Goal: Information Seeking & Learning: Learn about a topic

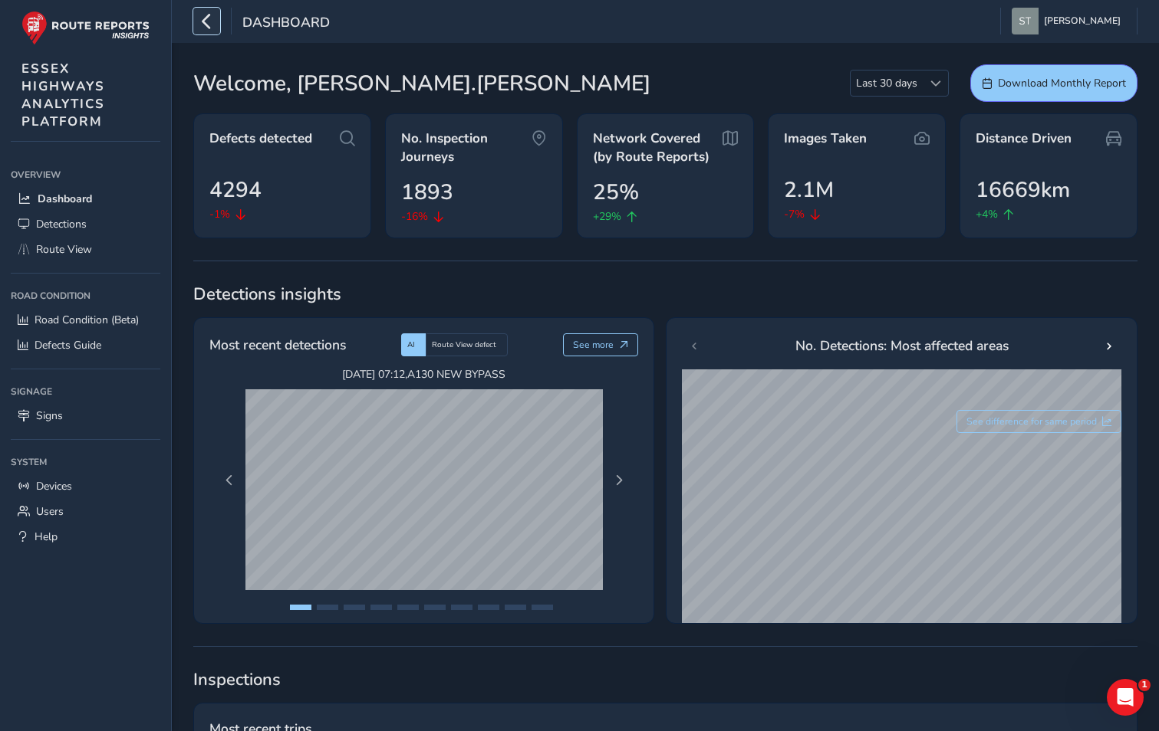
click at [205, 28] on icon "button" at bounding box center [207, 21] width 16 height 27
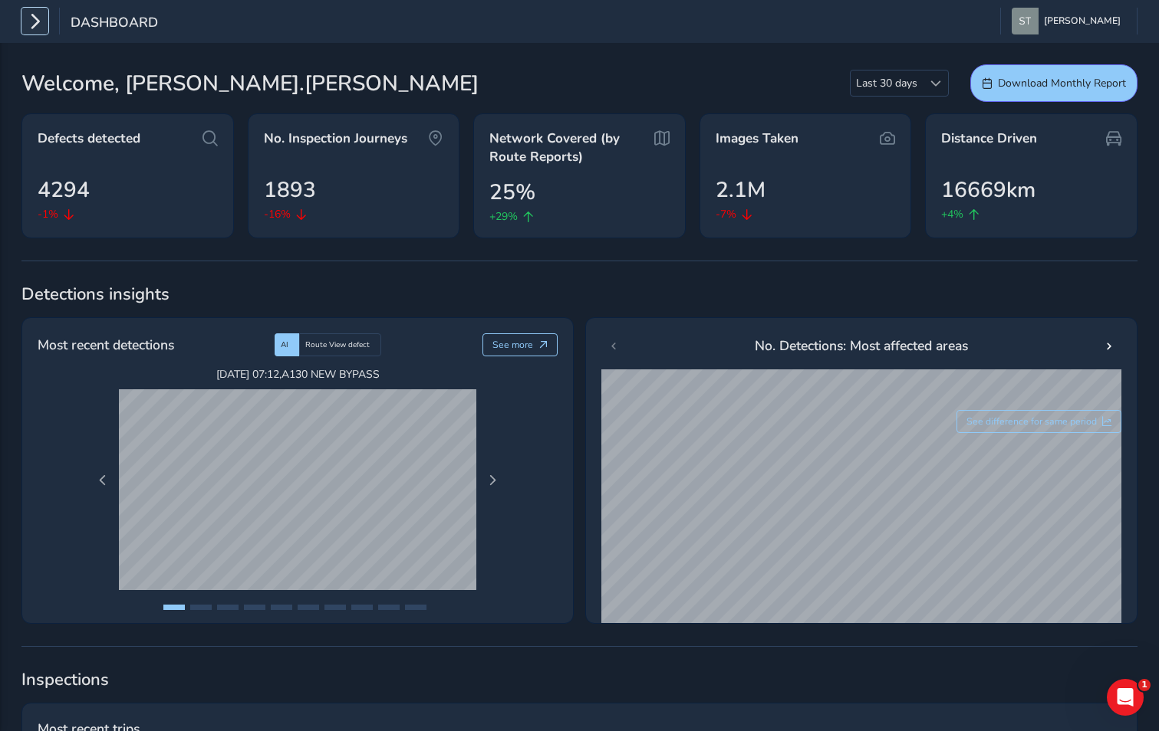
click at [35, 28] on icon "button" at bounding box center [35, 21] width 16 height 27
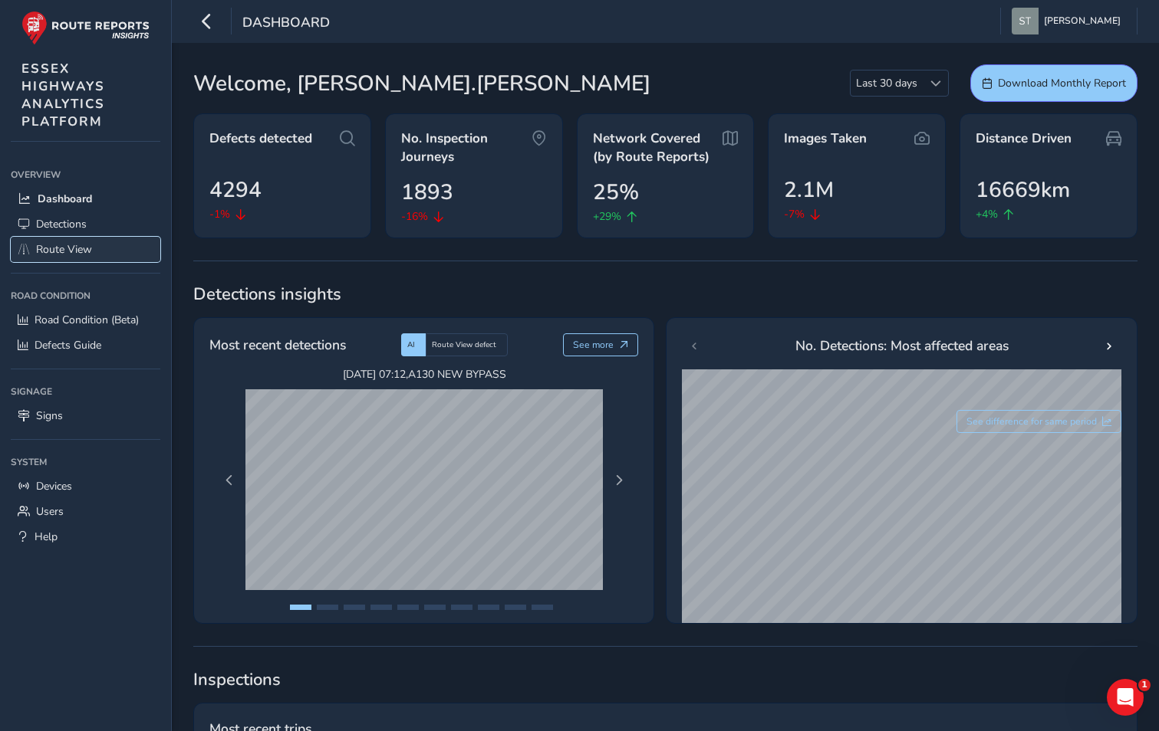
click at [89, 248] on span "Route View" at bounding box center [64, 249] width 56 height 15
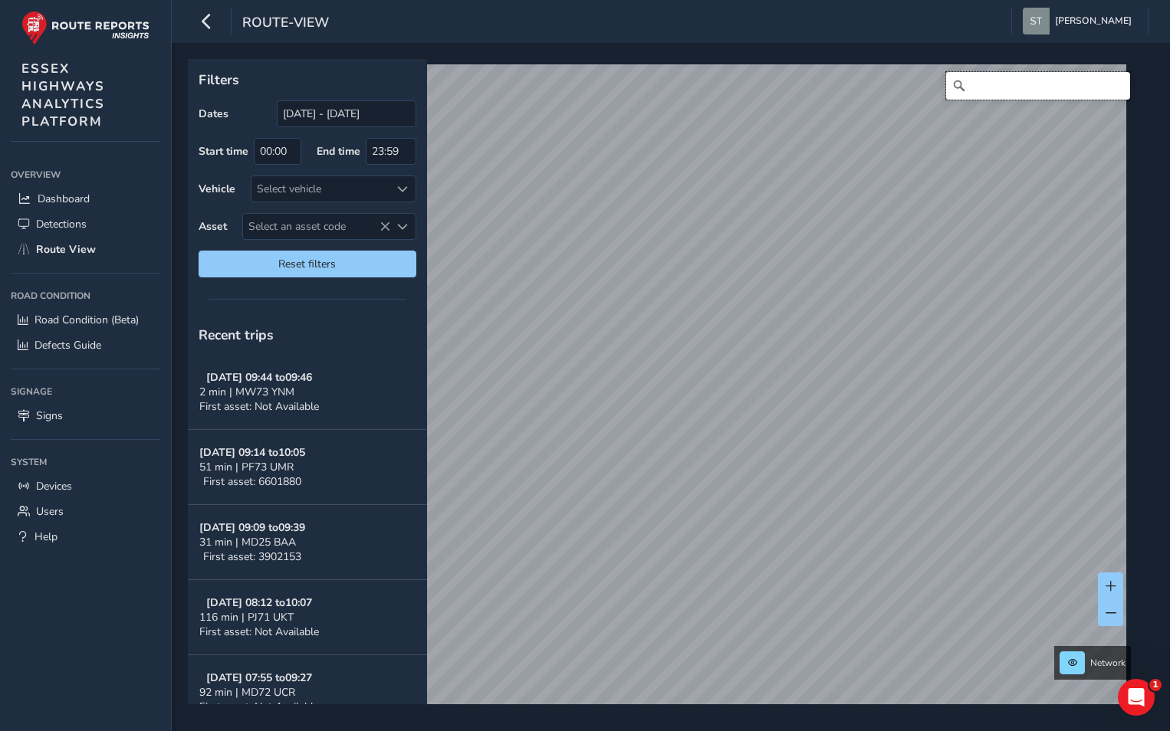
drag, startPoint x: 989, startPoint y: 86, endPoint x: 985, endPoint y: 77, distance: 10.0
click at [989, 85] on input "Search" at bounding box center [1038, 86] width 184 height 28
type input "o"
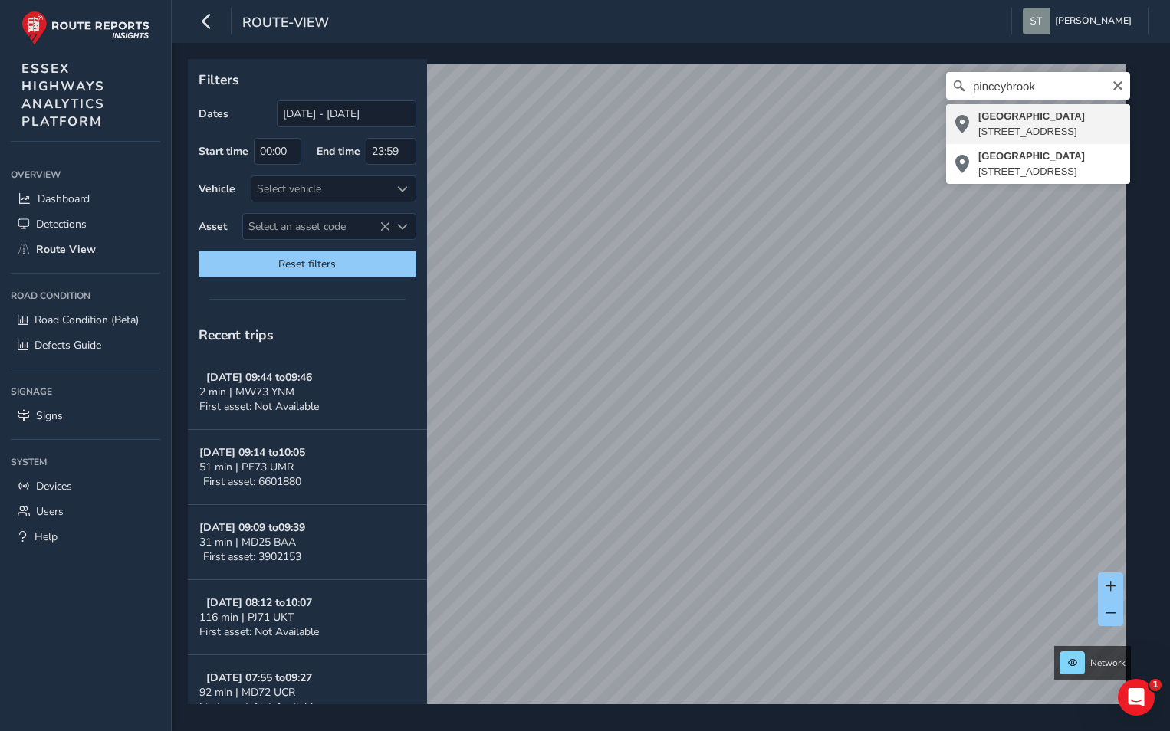
type input "[STREET_ADDRESS]"
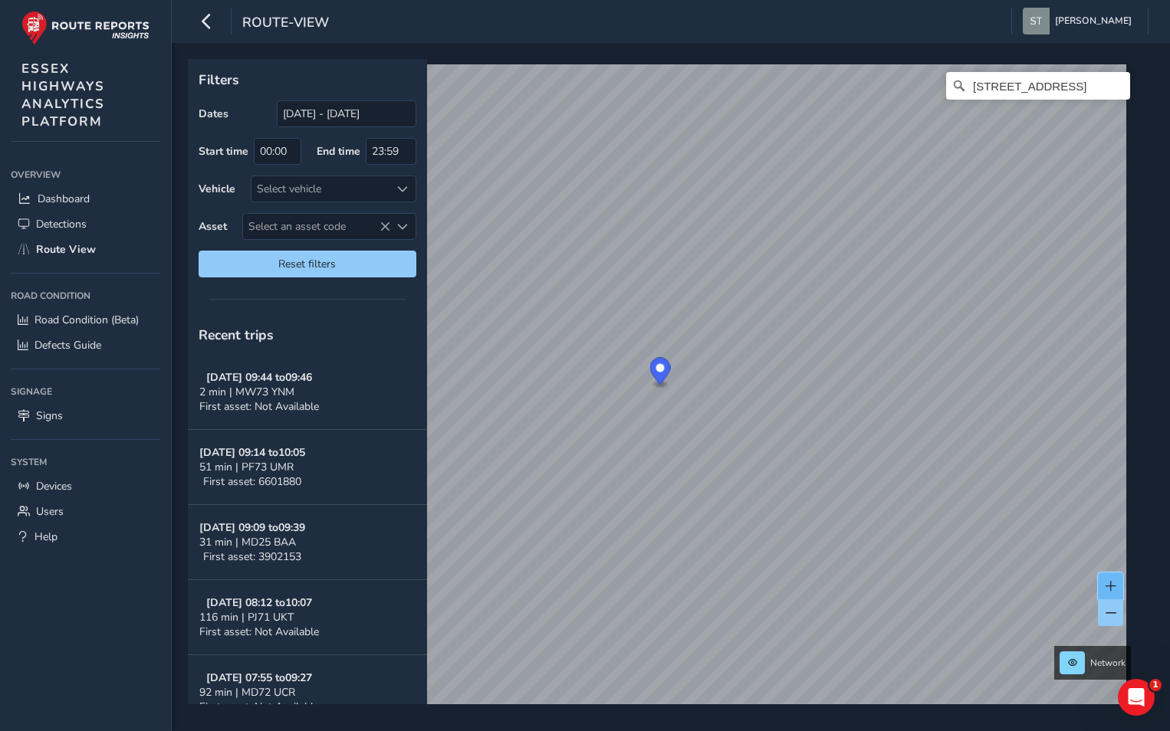
click at [1106, 584] on span at bounding box center [1111, 586] width 11 height 11
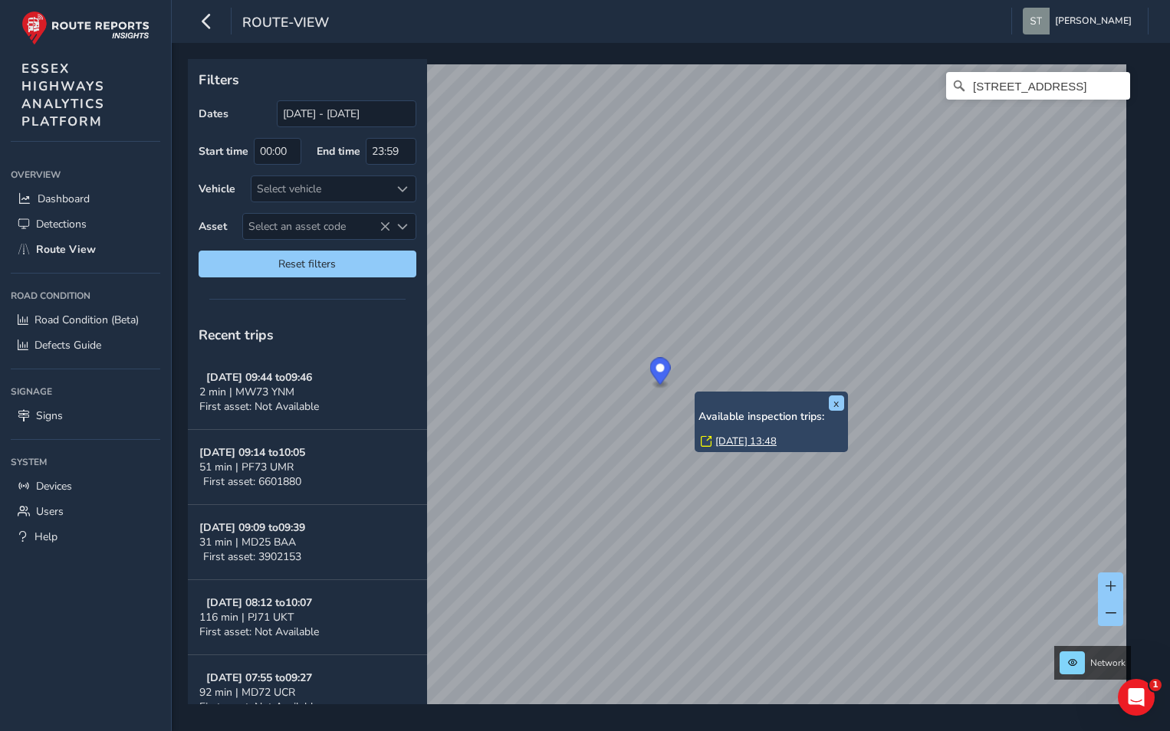
click at [700, 393] on div "x Available inspection trips: [DATE] 13:48" at bounding box center [771, 422] width 153 height 61
click at [726, 444] on link "[DATE] 13:48" at bounding box center [745, 442] width 61 height 14
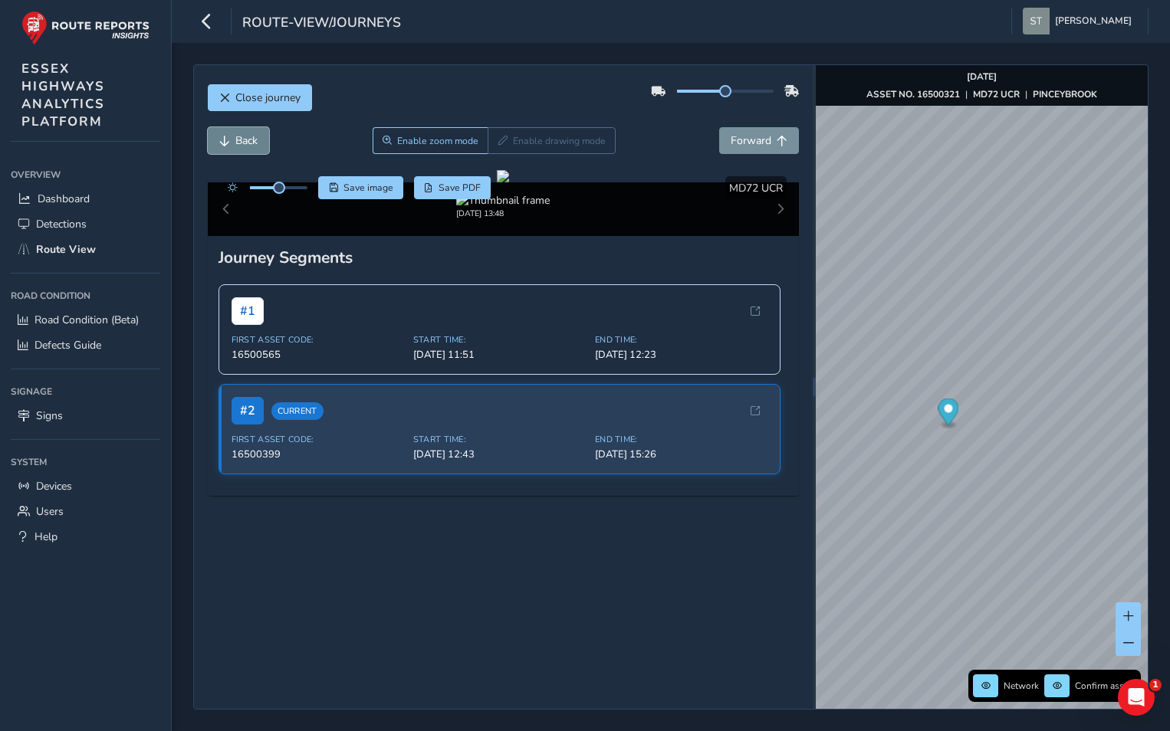
click at [254, 143] on span "Back" at bounding box center [246, 140] width 22 height 15
click at [737, 133] on span "Forward" at bounding box center [751, 140] width 41 height 15
click at [744, 142] on span "Forward" at bounding box center [751, 140] width 41 height 15
click at [744, 140] on span "Forward" at bounding box center [751, 140] width 41 height 15
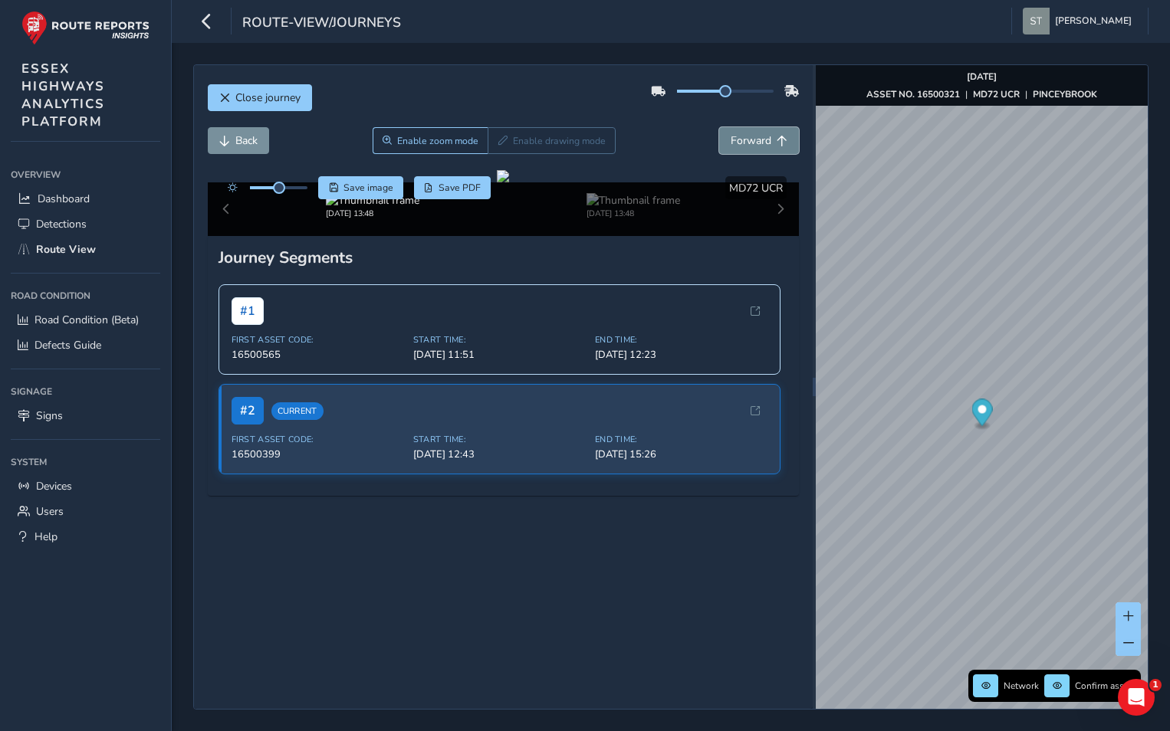
click at [744, 140] on span "Forward" at bounding box center [751, 140] width 41 height 15
click at [741, 148] on button "Forward" at bounding box center [759, 140] width 80 height 27
click at [231, 136] on button "Back" at bounding box center [238, 140] width 61 height 27
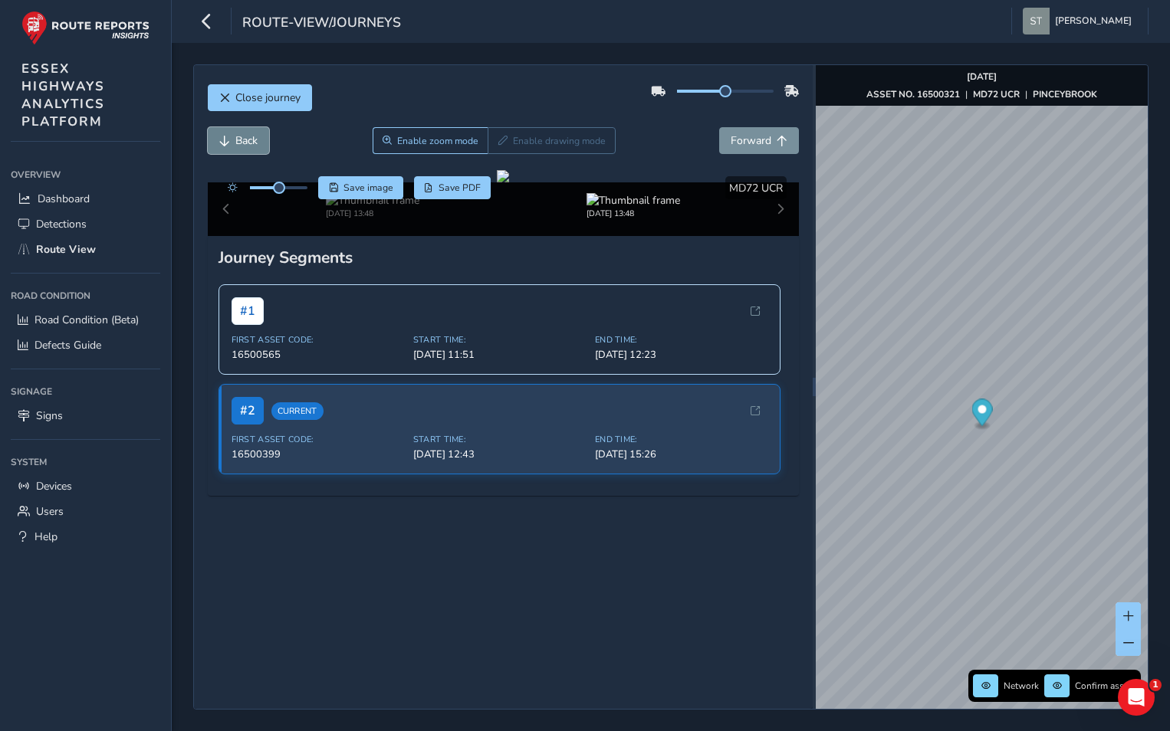
click at [231, 136] on button "Back" at bounding box center [238, 140] width 61 height 27
click at [740, 137] on span "Forward" at bounding box center [751, 140] width 41 height 15
click at [245, 95] on span "Close journey" at bounding box center [267, 97] width 65 height 15
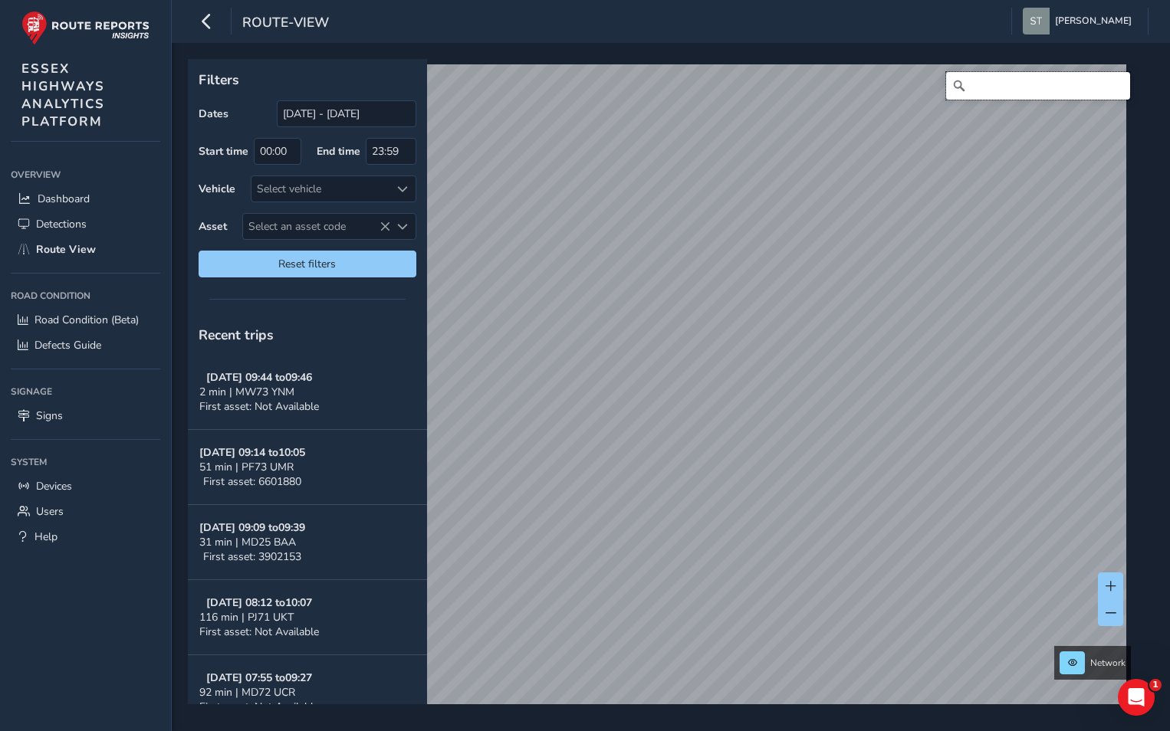
click at [981, 79] on input "Search" at bounding box center [1038, 86] width 184 height 28
click at [980, 81] on input "Search" at bounding box center [1038, 86] width 184 height 28
click at [1111, 591] on span at bounding box center [1111, 586] width 11 height 11
click at [1110, 574] on button at bounding box center [1110, 586] width 25 height 27
click at [1106, 618] on span at bounding box center [1111, 613] width 11 height 11
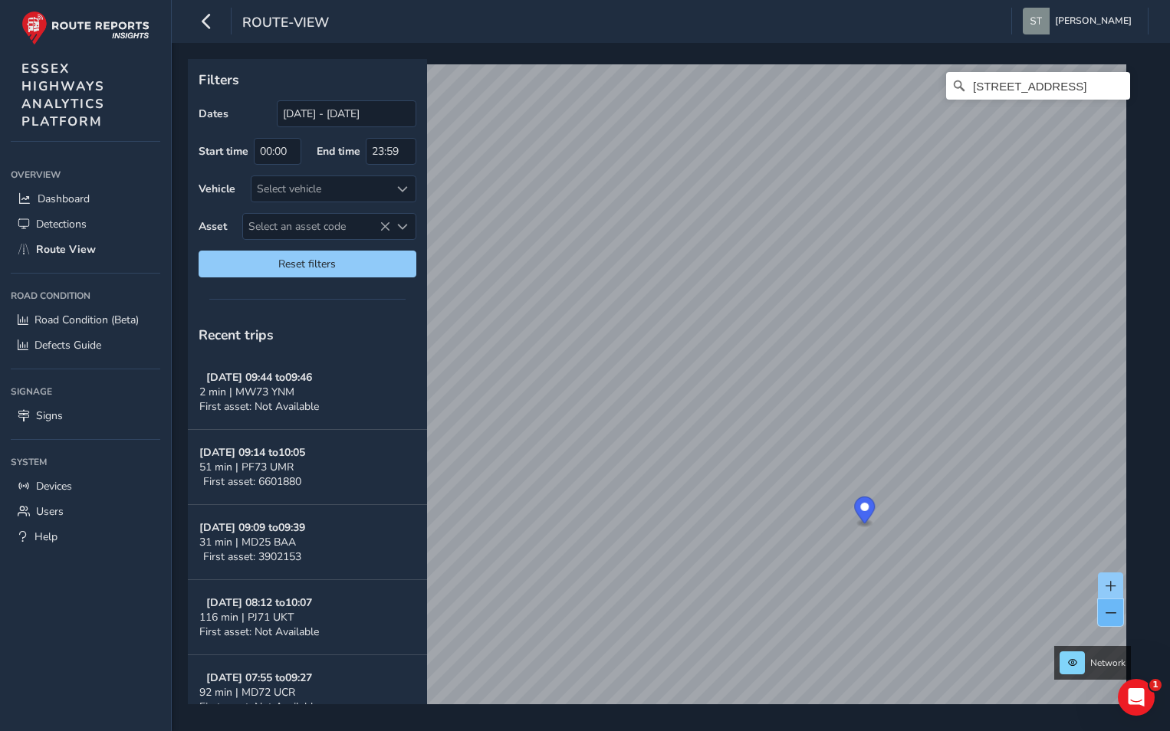
click at [1106, 616] on span at bounding box center [1111, 613] width 11 height 11
click at [1078, 81] on input "[STREET_ADDRESS]" at bounding box center [1038, 86] width 184 height 28
drag, startPoint x: 1097, startPoint y: 87, endPoint x: 913, endPoint y: 62, distance: 185.6
click at [913, 62] on div "Network [STREET_ADDRESS]" at bounding box center [665, 382] width 955 height 646
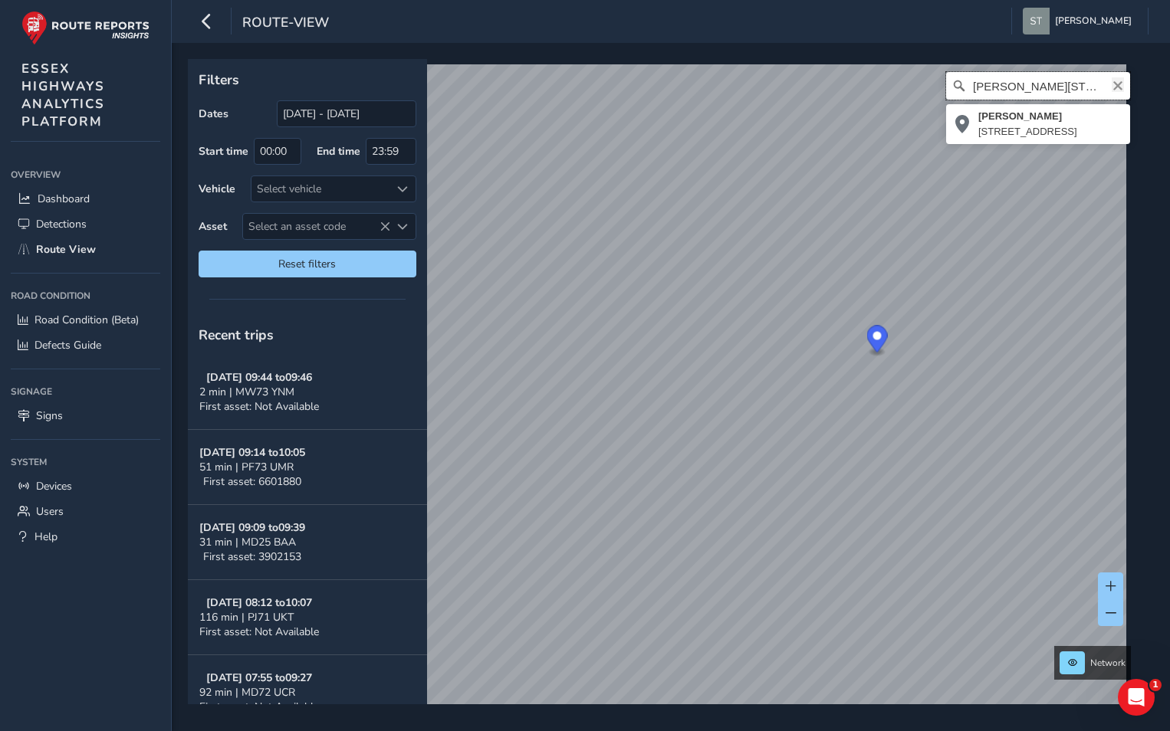
type input "[PERSON_NAME][STREET_ADDRESS]"
click at [1112, 86] on icon "Clear" at bounding box center [1118, 86] width 12 height 12
type input "[STREET_ADDRESS]"
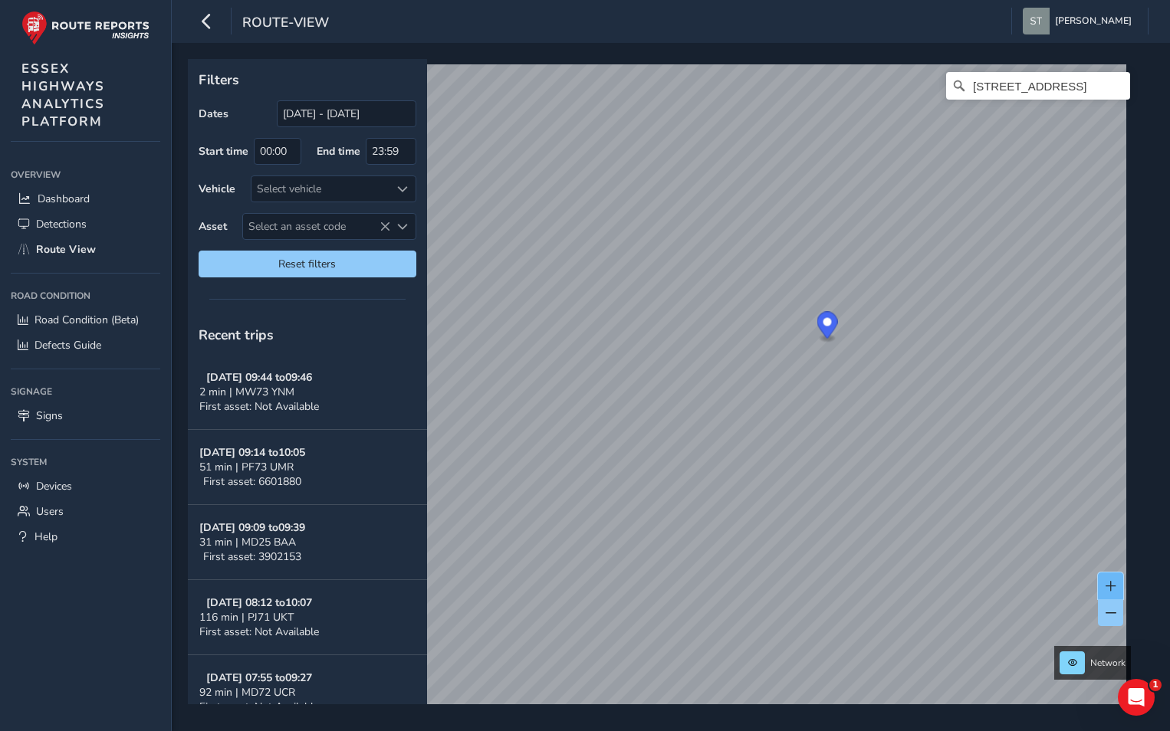
click at [1108, 584] on span at bounding box center [1111, 586] width 11 height 11
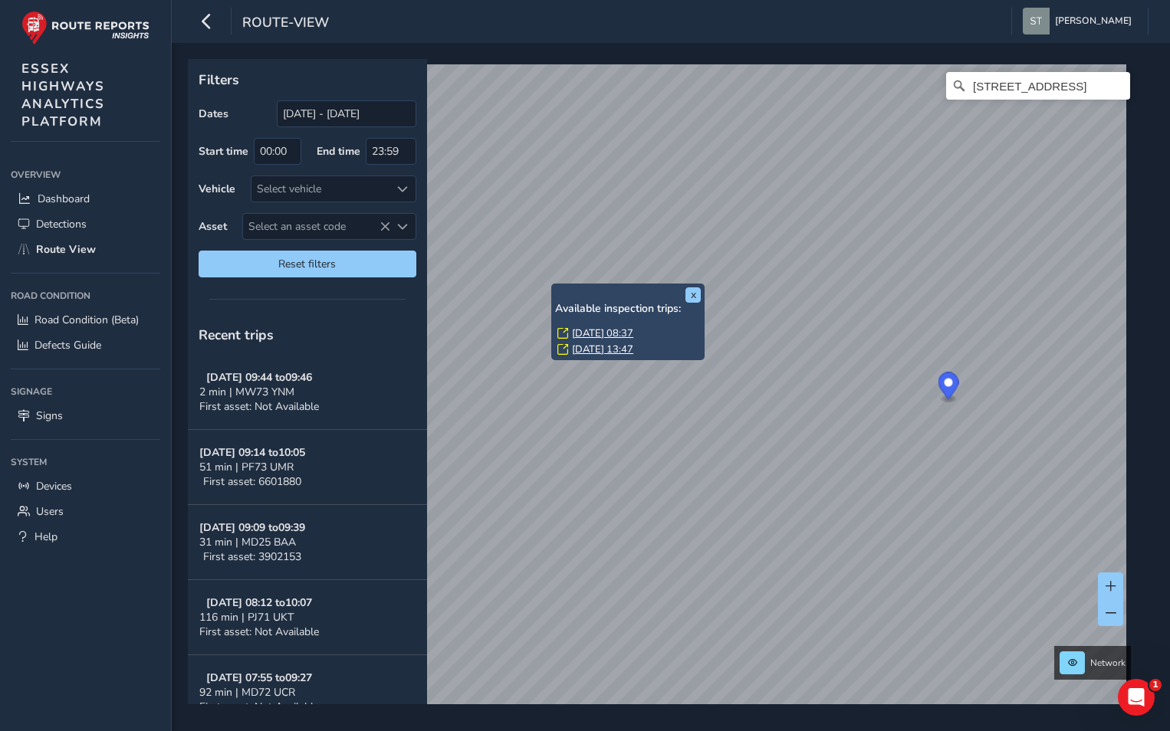
click at [589, 328] on link "[DATE] 08:37" at bounding box center [602, 334] width 61 height 14
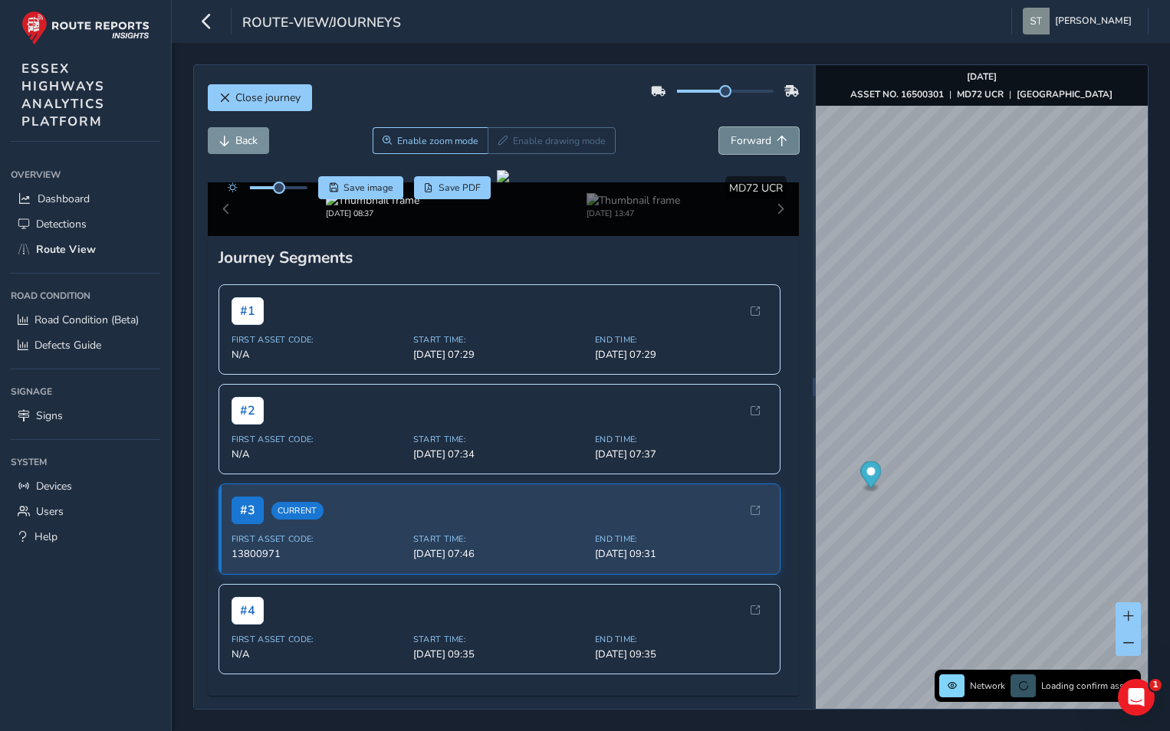
click at [742, 140] on span "Forward" at bounding box center [751, 140] width 41 height 15
click at [742, 137] on span "Forward" at bounding box center [751, 140] width 41 height 15
click at [232, 146] on button "Back" at bounding box center [238, 140] width 61 height 27
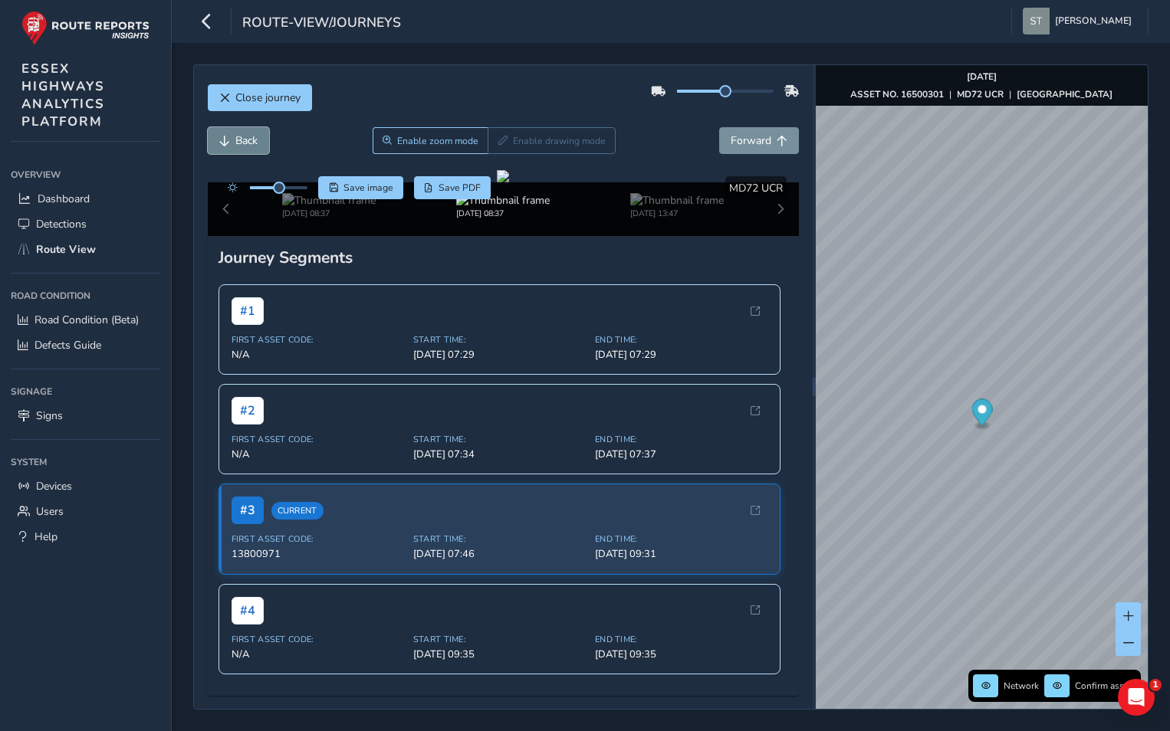
click at [232, 146] on button "Back" at bounding box center [238, 140] width 61 height 27
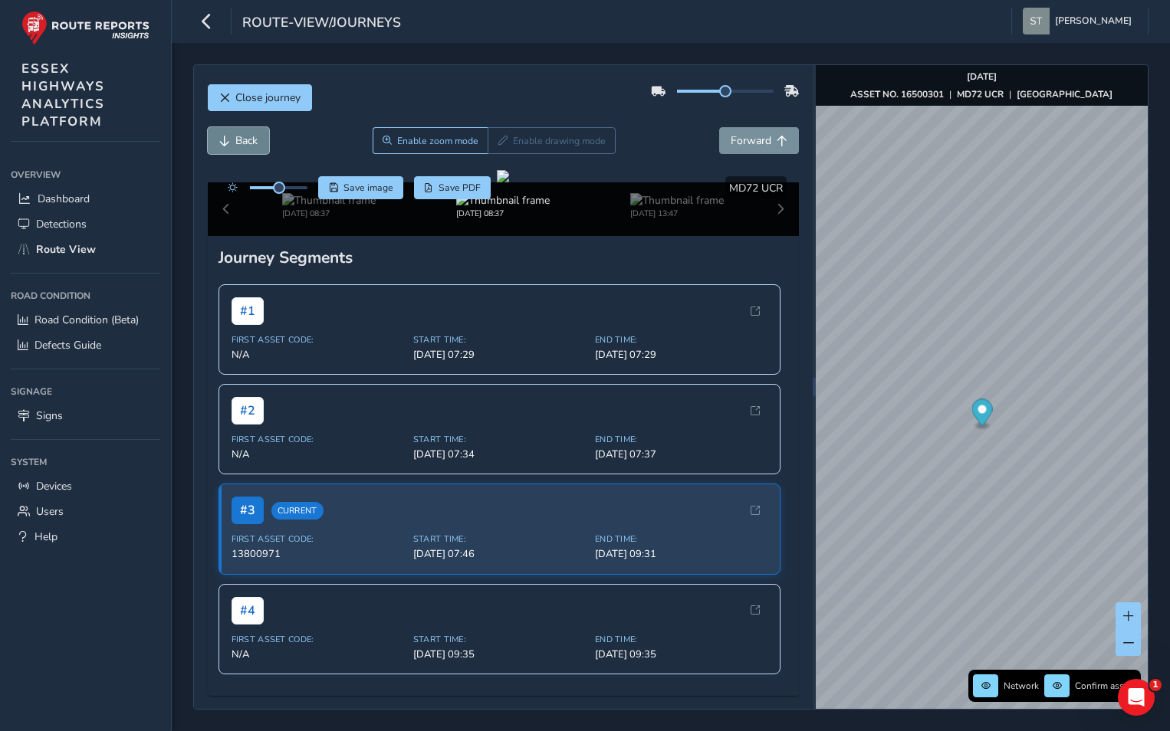
click at [232, 146] on button "Back" at bounding box center [238, 140] width 61 height 27
click at [736, 143] on span "Forward" at bounding box center [751, 140] width 41 height 15
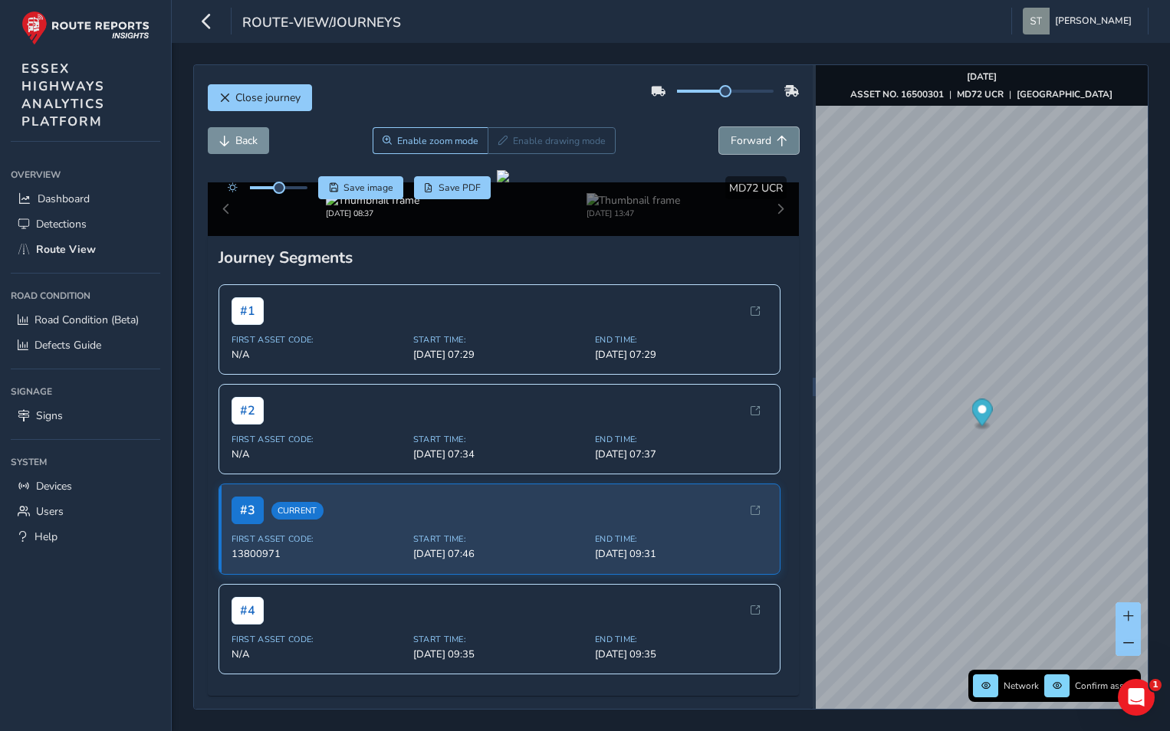
click at [736, 142] on span "Forward" at bounding box center [751, 140] width 41 height 15
click at [247, 140] on span "Back" at bounding box center [246, 140] width 22 height 15
click at [251, 94] on span "Close journey" at bounding box center [267, 97] width 65 height 15
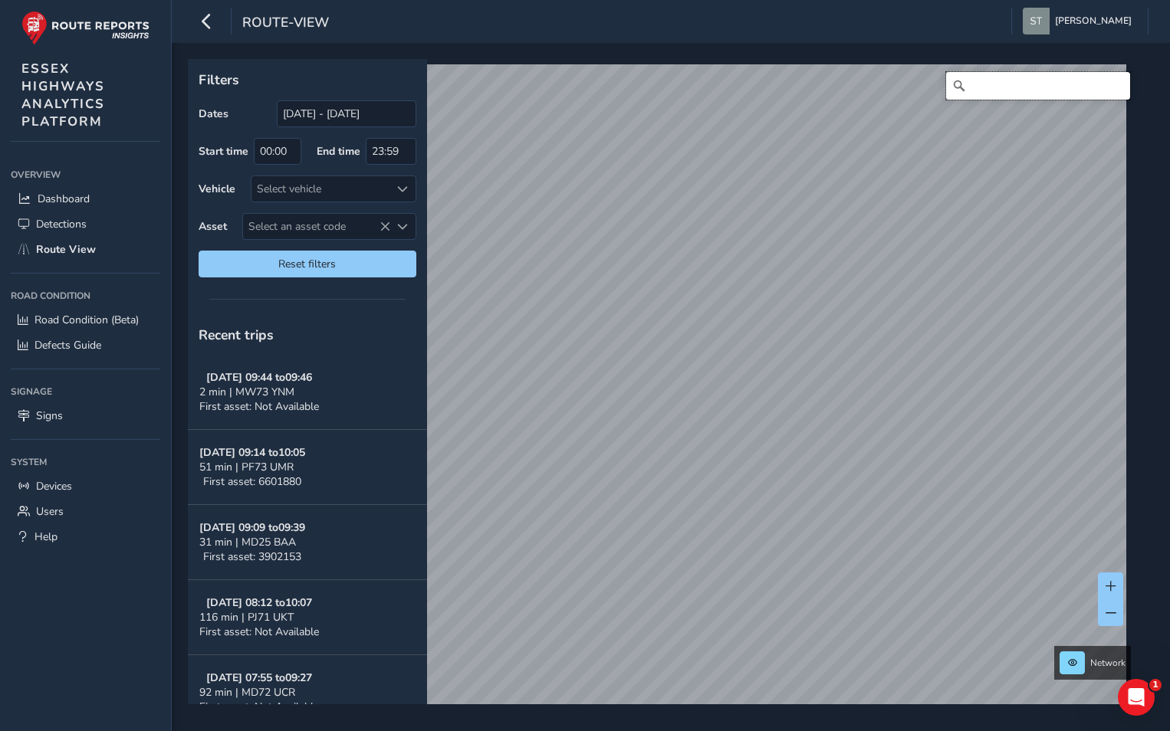
click at [975, 84] on input "Search" at bounding box center [1038, 86] width 184 height 28
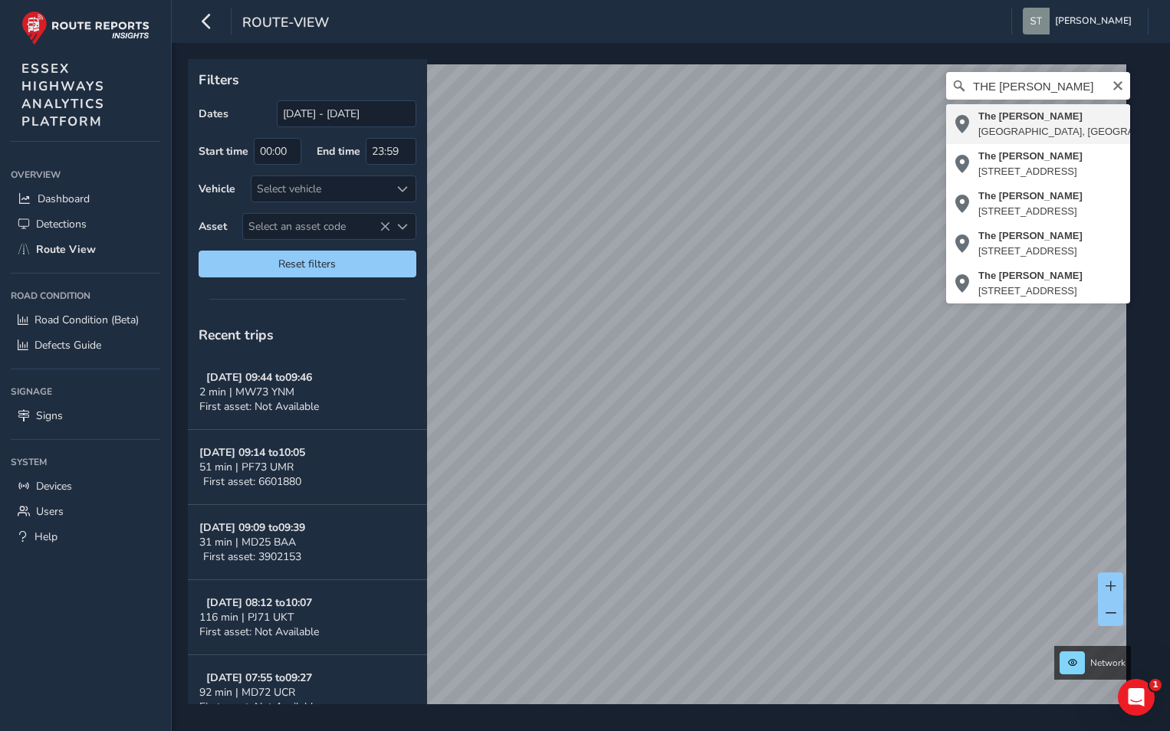
type input "The [PERSON_NAME], [GEOGRAPHIC_DATA], [GEOGRAPHIC_DATA], [GEOGRAPHIC_DATA], [GE…"
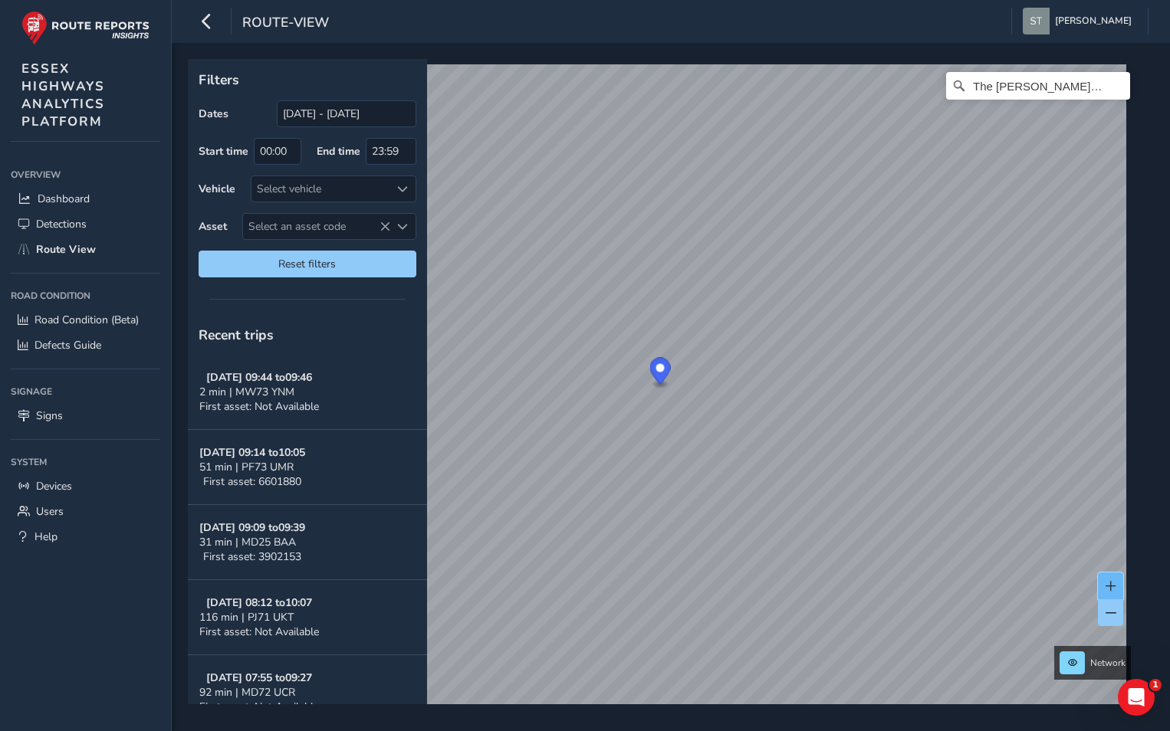
click at [1106, 587] on span at bounding box center [1111, 586] width 11 height 11
click at [1112, 86] on icon "Clear" at bounding box center [1118, 86] width 12 height 12
type input "[STREET_ADDRESS]"
click at [1113, 585] on span at bounding box center [1111, 586] width 11 height 11
click at [1113, 83] on icon "Clear" at bounding box center [1117, 85] width 9 height 9
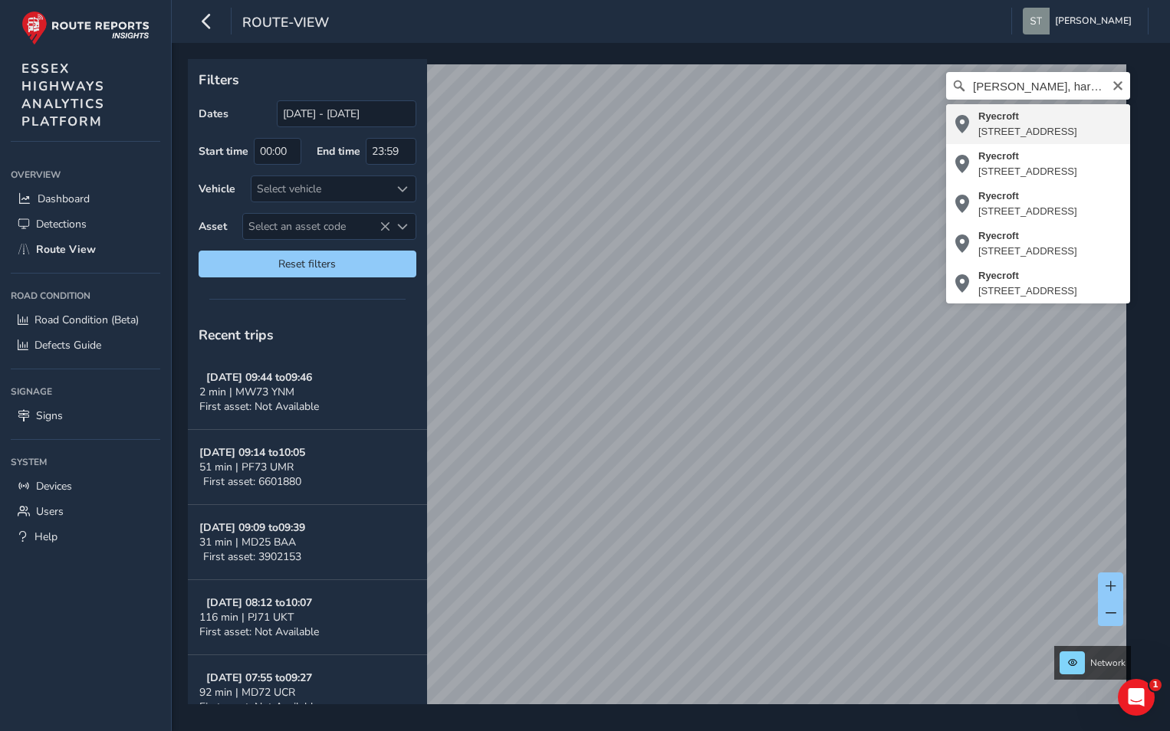
type input "[STREET_ADDRESS]"
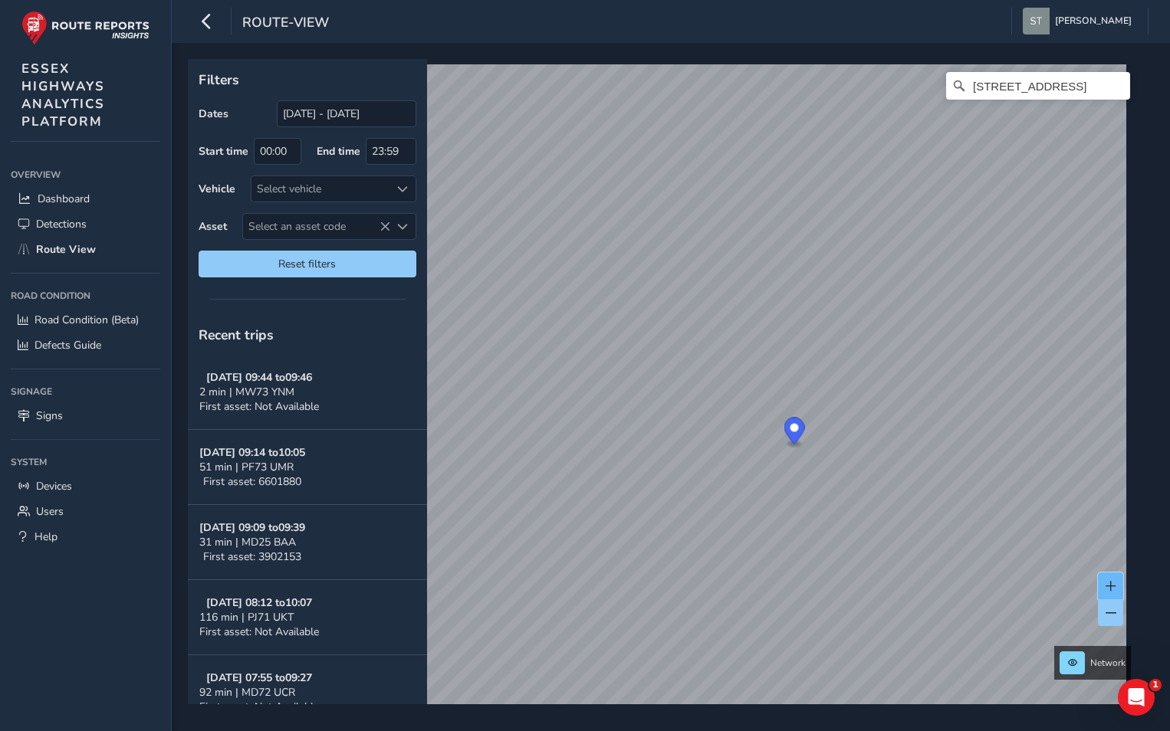
click at [1108, 590] on span at bounding box center [1111, 586] width 11 height 11
click at [1112, 584] on span at bounding box center [1111, 586] width 11 height 11
click at [330, 257] on button "Reset filters" at bounding box center [308, 264] width 218 height 27
click at [334, 264] on span "Reset filters" at bounding box center [307, 264] width 195 height 15
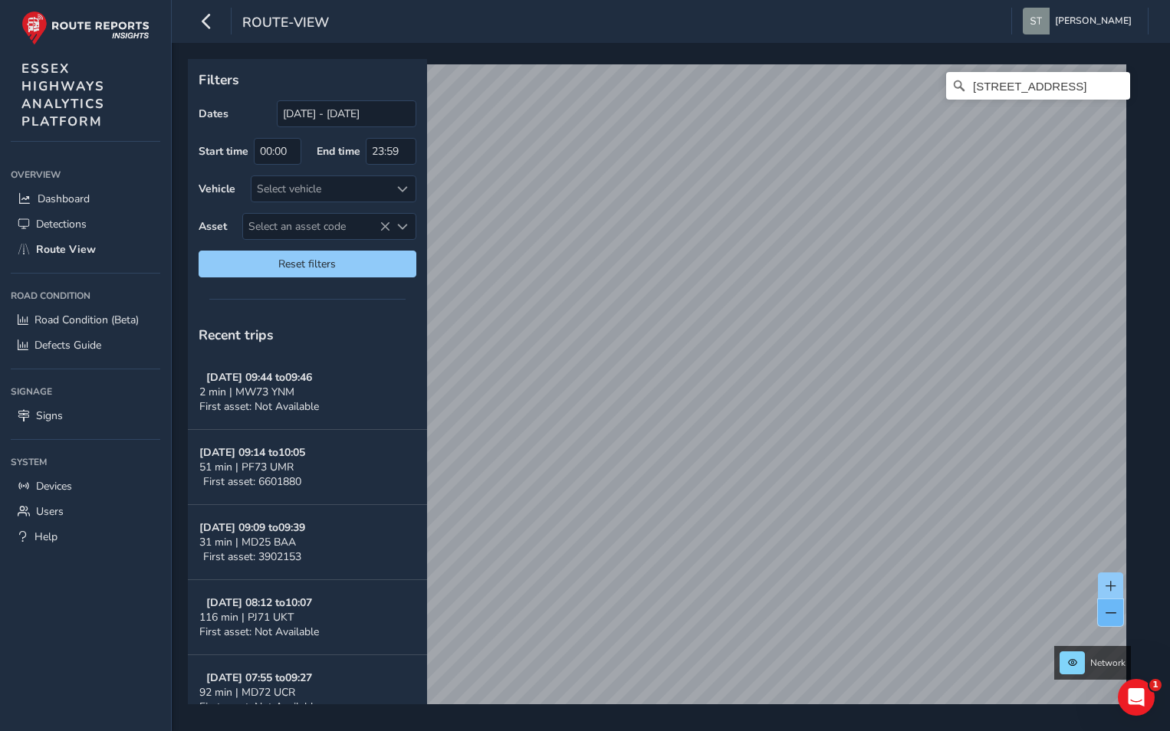
click at [1108, 610] on span at bounding box center [1111, 613] width 11 height 11
click at [1112, 580] on button at bounding box center [1110, 586] width 25 height 27
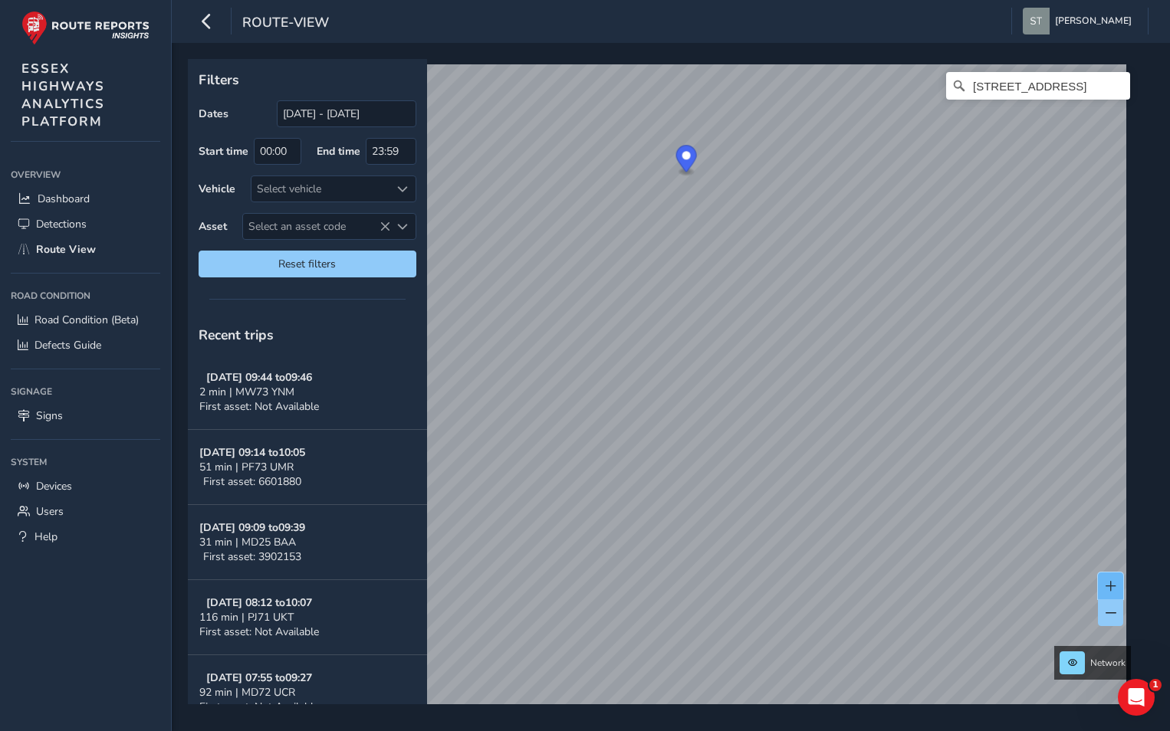
click at [1112, 581] on span at bounding box center [1111, 586] width 11 height 11
click at [1113, 83] on icon "Clear" at bounding box center [1117, 85] width 9 height 9
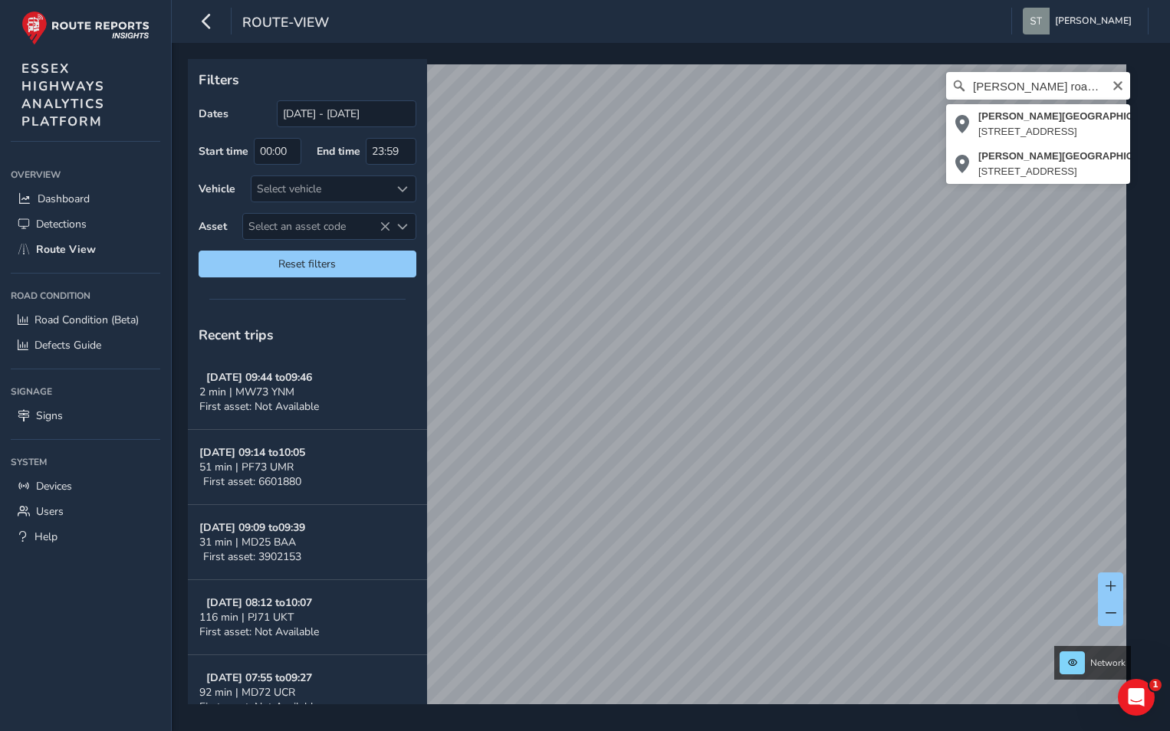
type input "[PERSON_NAME][STREET_ADDRESS][PERSON_NAME]"
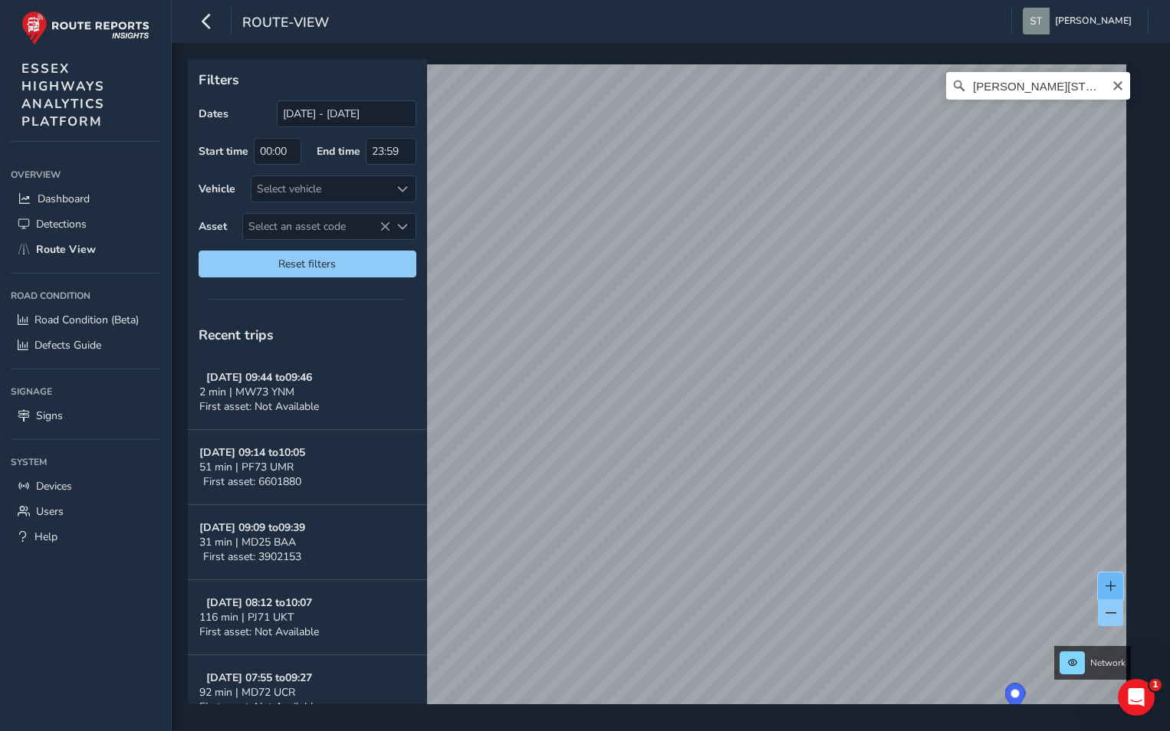
click at [1106, 585] on span at bounding box center [1111, 586] width 11 height 11
click at [1104, 578] on button at bounding box center [1110, 586] width 25 height 27
click at [1115, 617] on span at bounding box center [1111, 613] width 11 height 11
click at [695, 705] on div "Filters Dates [DATE] - [DATE] Start time 00:00 End time 23:59 Vehicle Select ve…" at bounding box center [671, 387] width 998 height 689
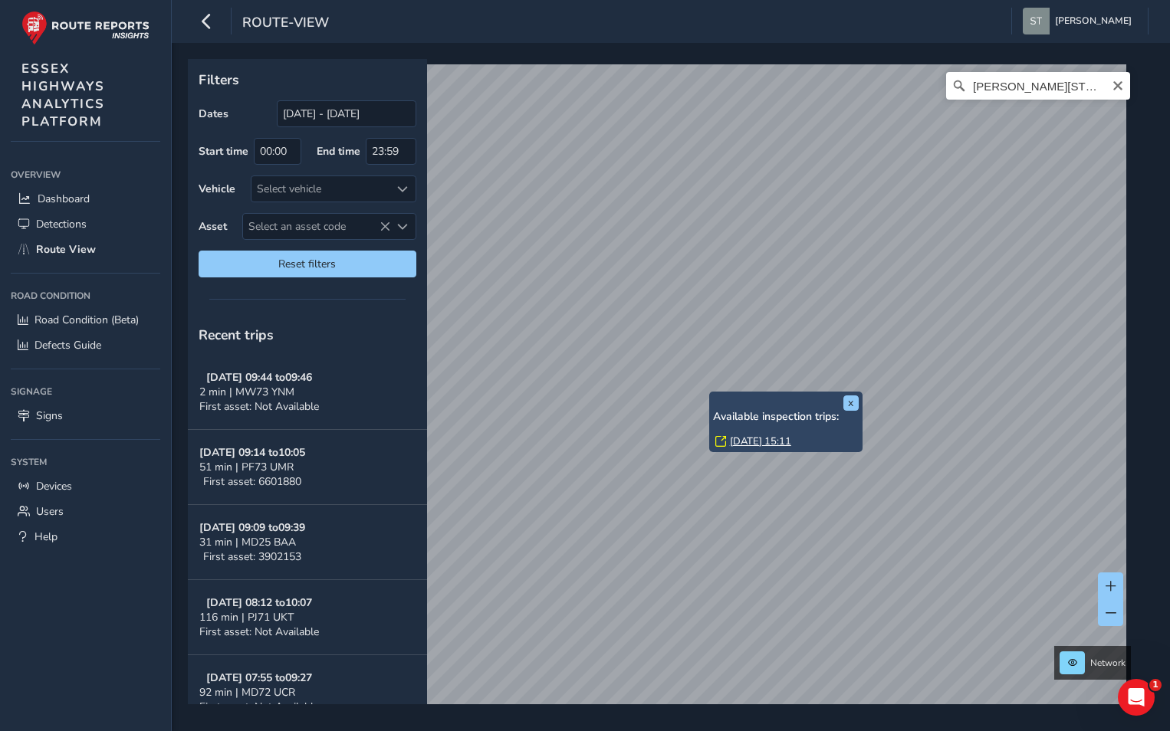
click at [741, 442] on link "[DATE] 15:11" at bounding box center [760, 442] width 61 height 14
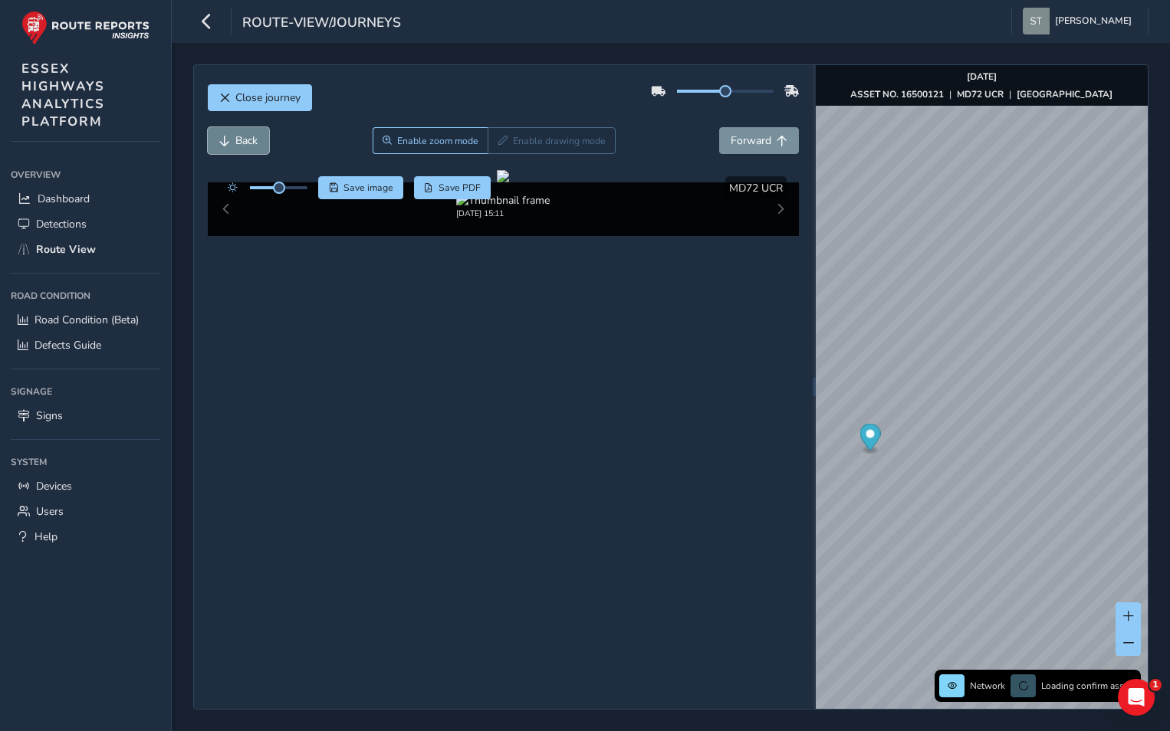
click at [242, 138] on span "Back" at bounding box center [246, 140] width 22 height 15
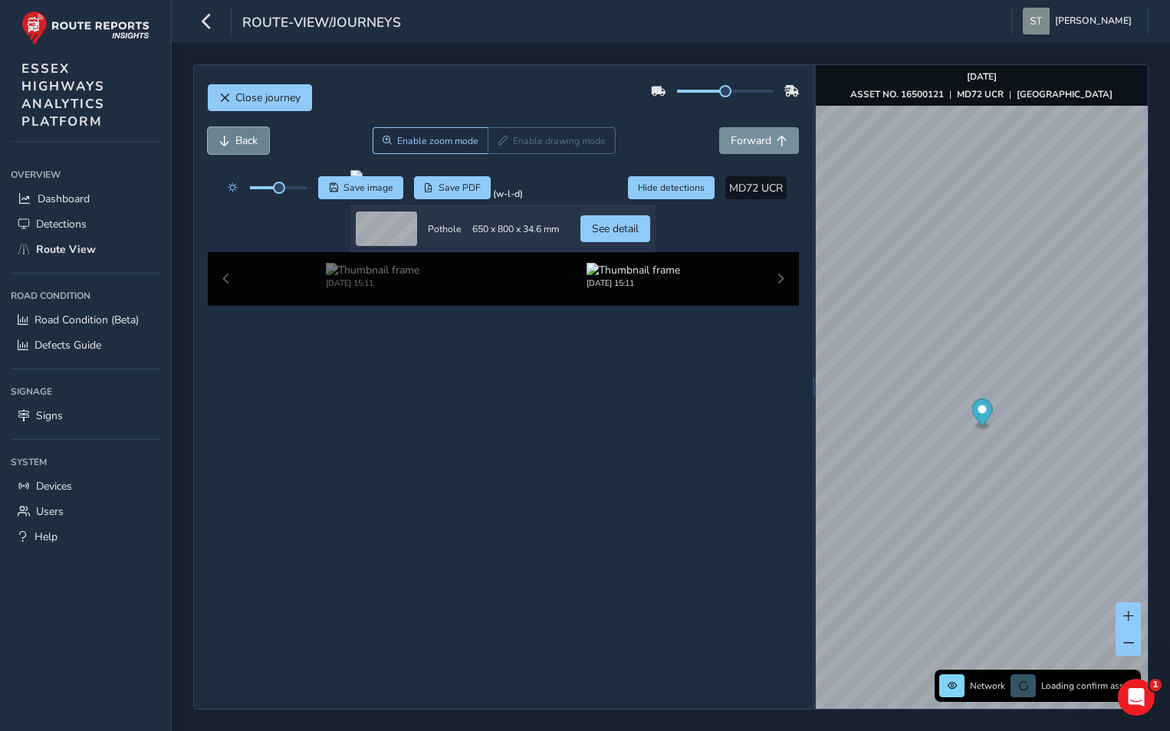
click at [242, 138] on span "Back" at bounding box center [246, 140] width 22 height 15
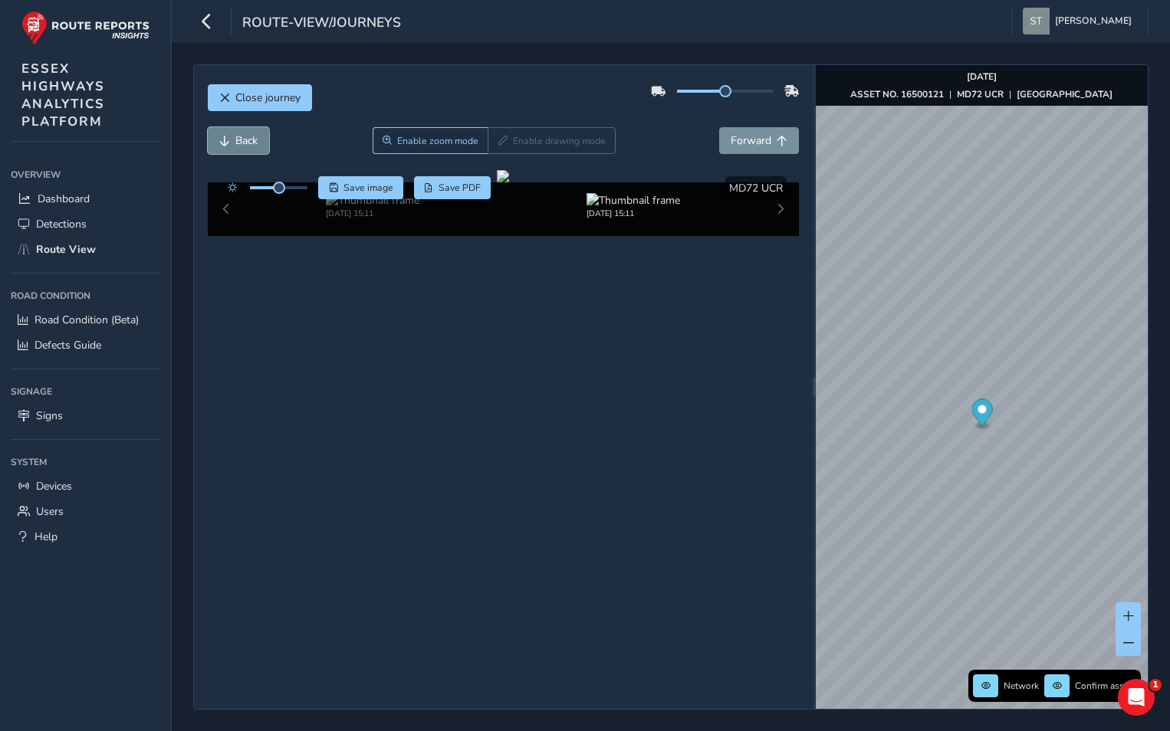
click at [242, 138] on span "Back" at bounding box center [246, 140] width 22 height 15
click at [760, 154] on div "Back Enable zoom mode Enable drawing mode Forward" at bounding box center [504, 148] width 592 height 43
click at [754, 142] on span "Forward" at bounding box center [751, 140] width 41 height 15
